Goal: Transaction & Acquisition: Obtain resource

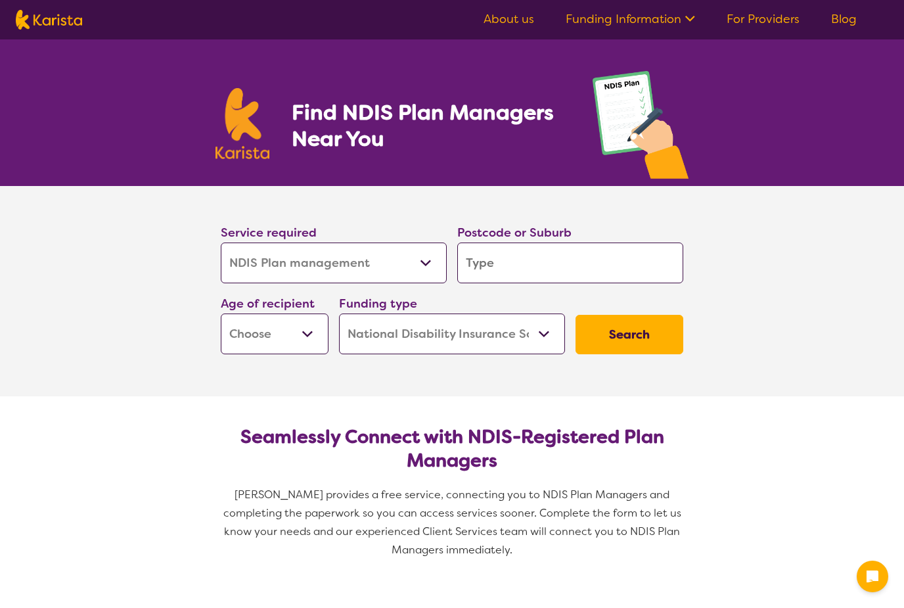
select select "NDIS Plan management"
select select "NDIS"
select select "NDIS Plan management"
select select "NDIS"
click at [557, 275] on input "search" at bounding box center [570, 262] width 226 height 41
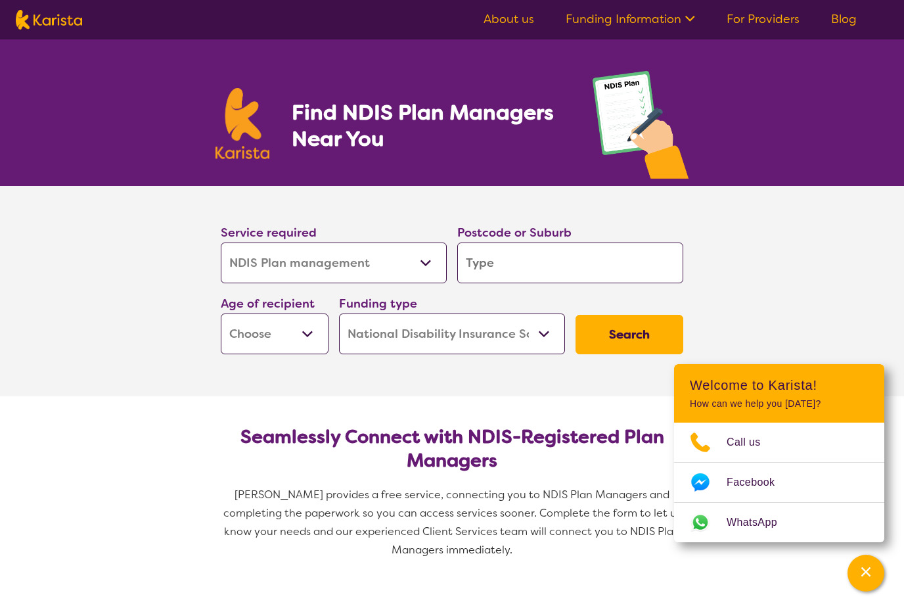
type input "3"
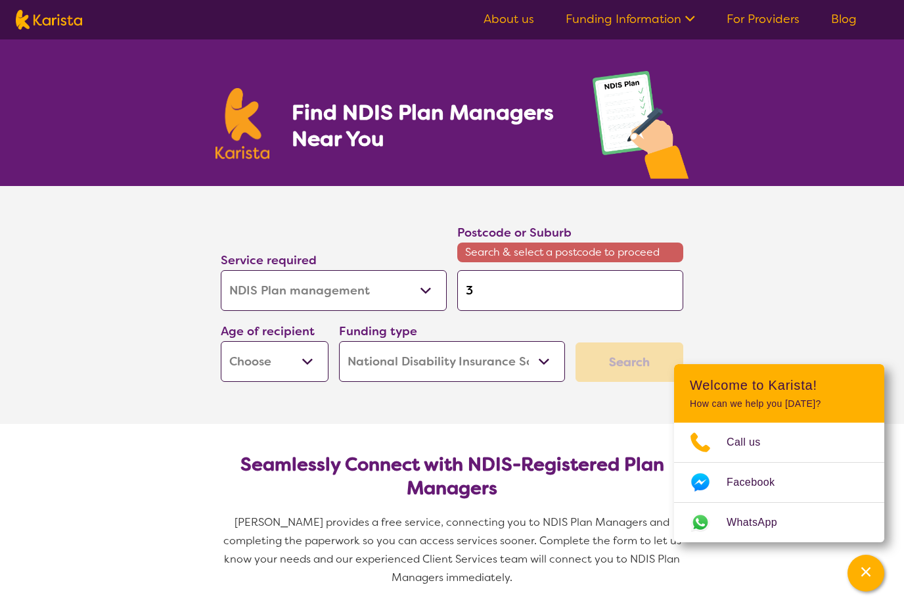
type input "30"
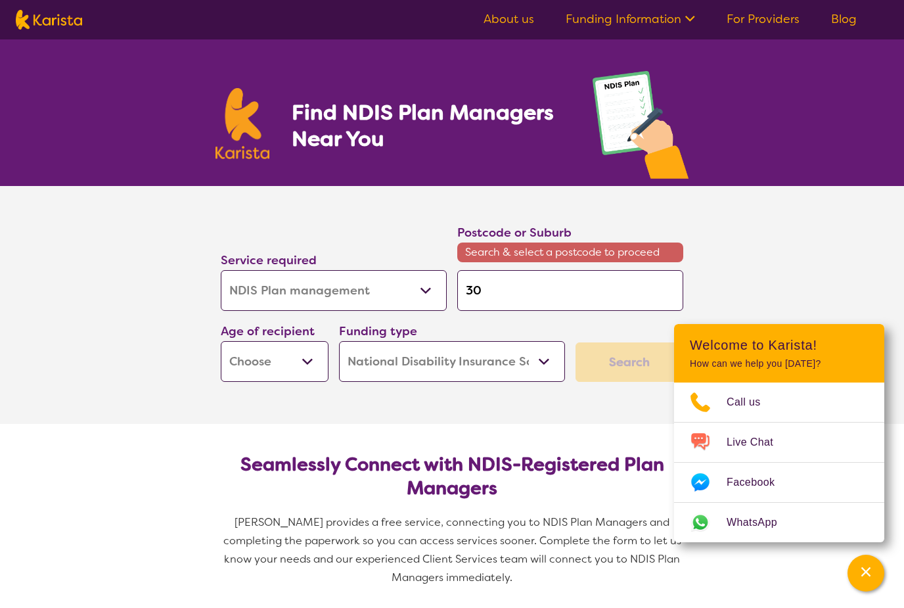
type input "305"
type input "3058"
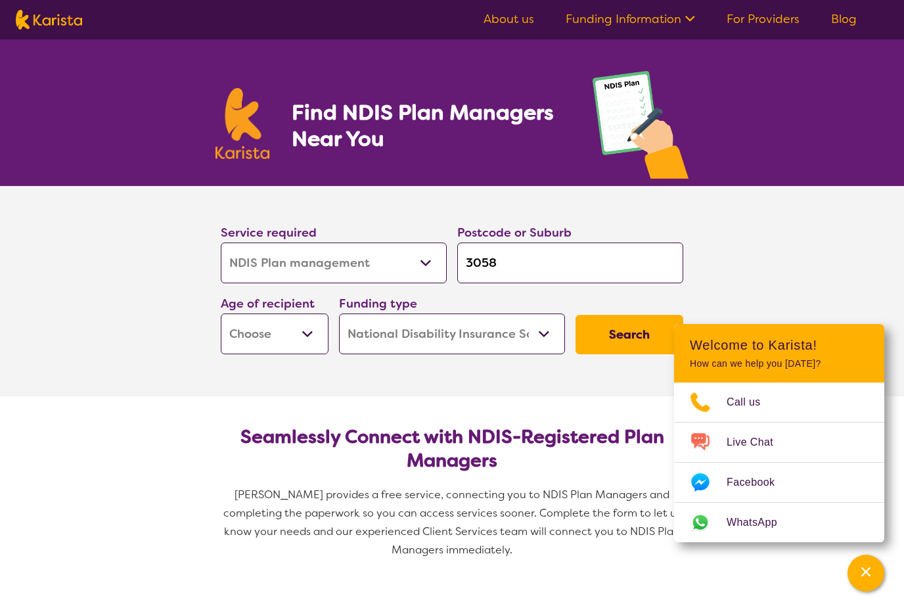
click at [412, 397] on section "Seamlessly Connect with NDIS-Registered Plan Managers Karista provides a free s…" at bounding box center [452, 487] width 505 height 183
click at [309, 336] on select "Early Childhood - 0 to 9 Child - 10 to 11 Adolescent - 12 to 17 Adult - 18 to 6…" at bounding box center [275, 333] width 108 height 41
select select "EC"
click at [624, 327] on button "Search" at bounding box center [630, 334] width 108 height 39
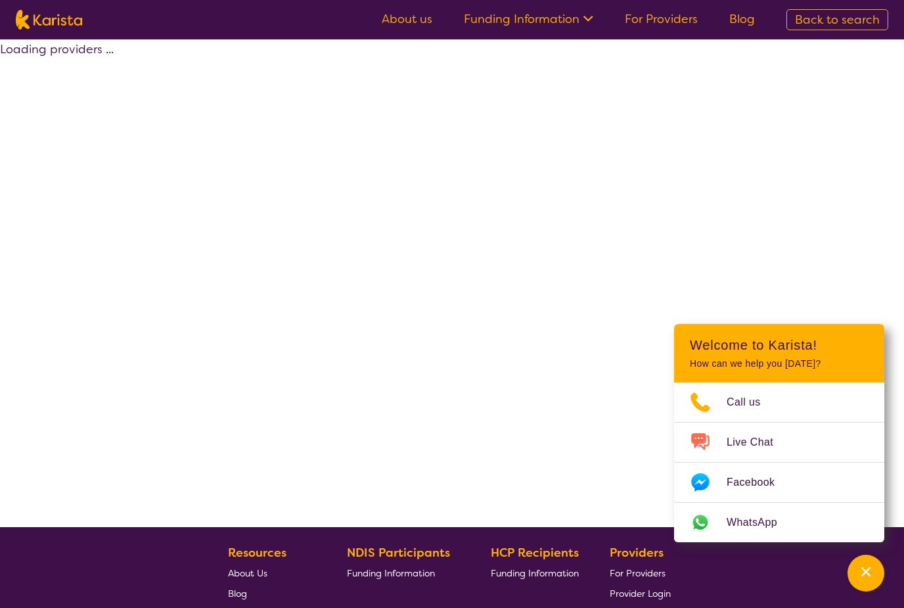
select select "by_score"
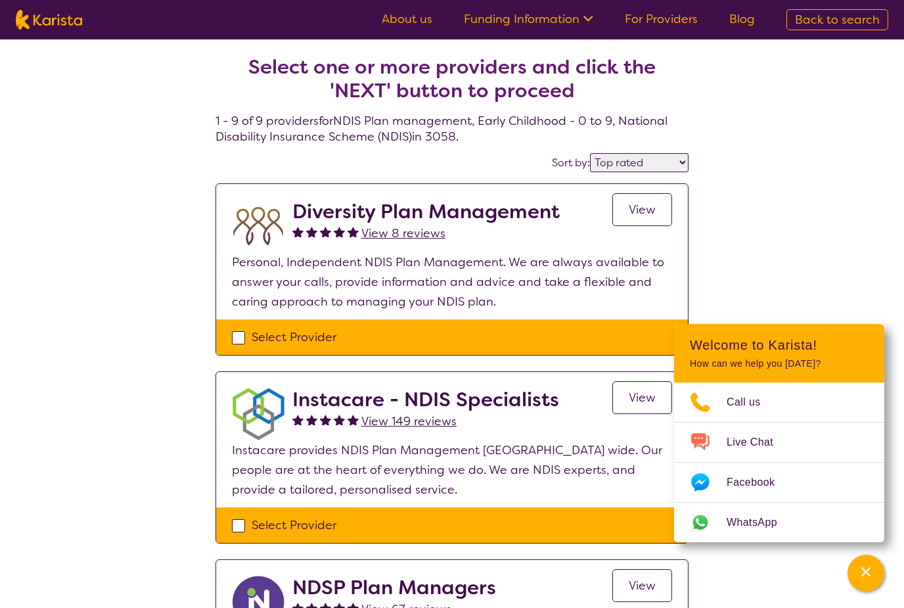
click at [646, 215] on span "View" at bounding box center [642, 210] width 27 height 16
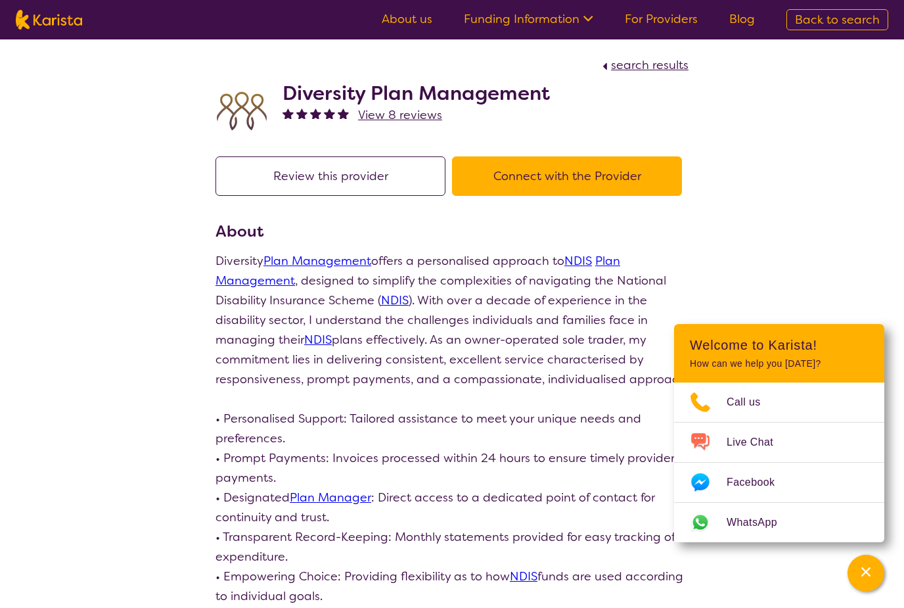
click at [643, 185] on button "Connect with the Provider" at bounding box center [567, 175] width 230 height 39
select select "by_score"
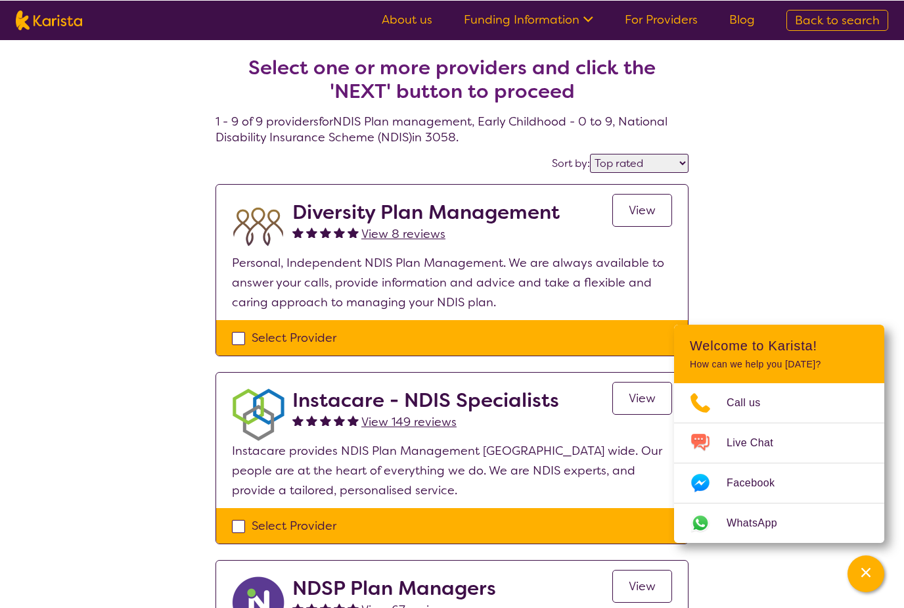
select select "NDIS Plan management"
select select "EC"
select select "NDIS"
select select "NDIS Plan management"
select select "EC"
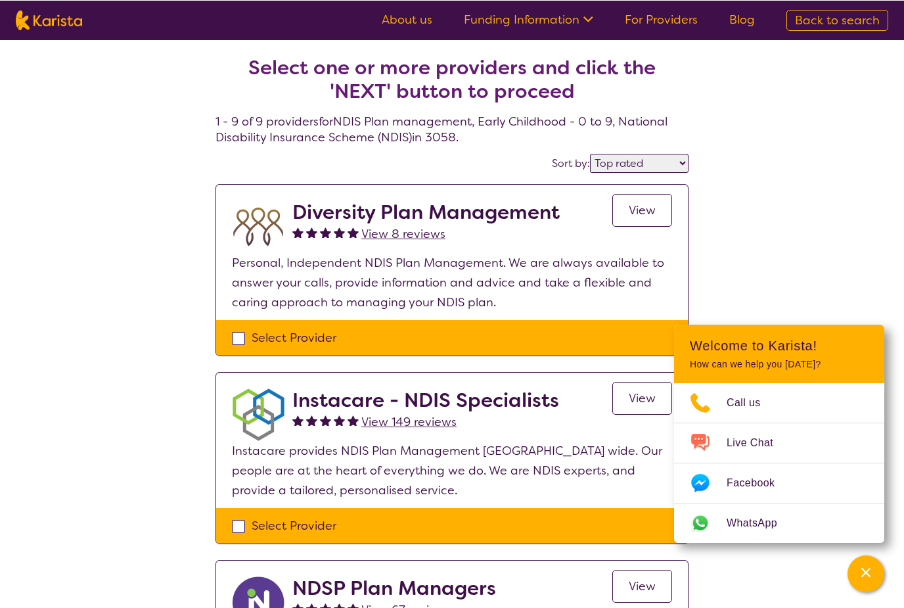
select select "NDIS"
